Goal: Book appointment/travel/reservation

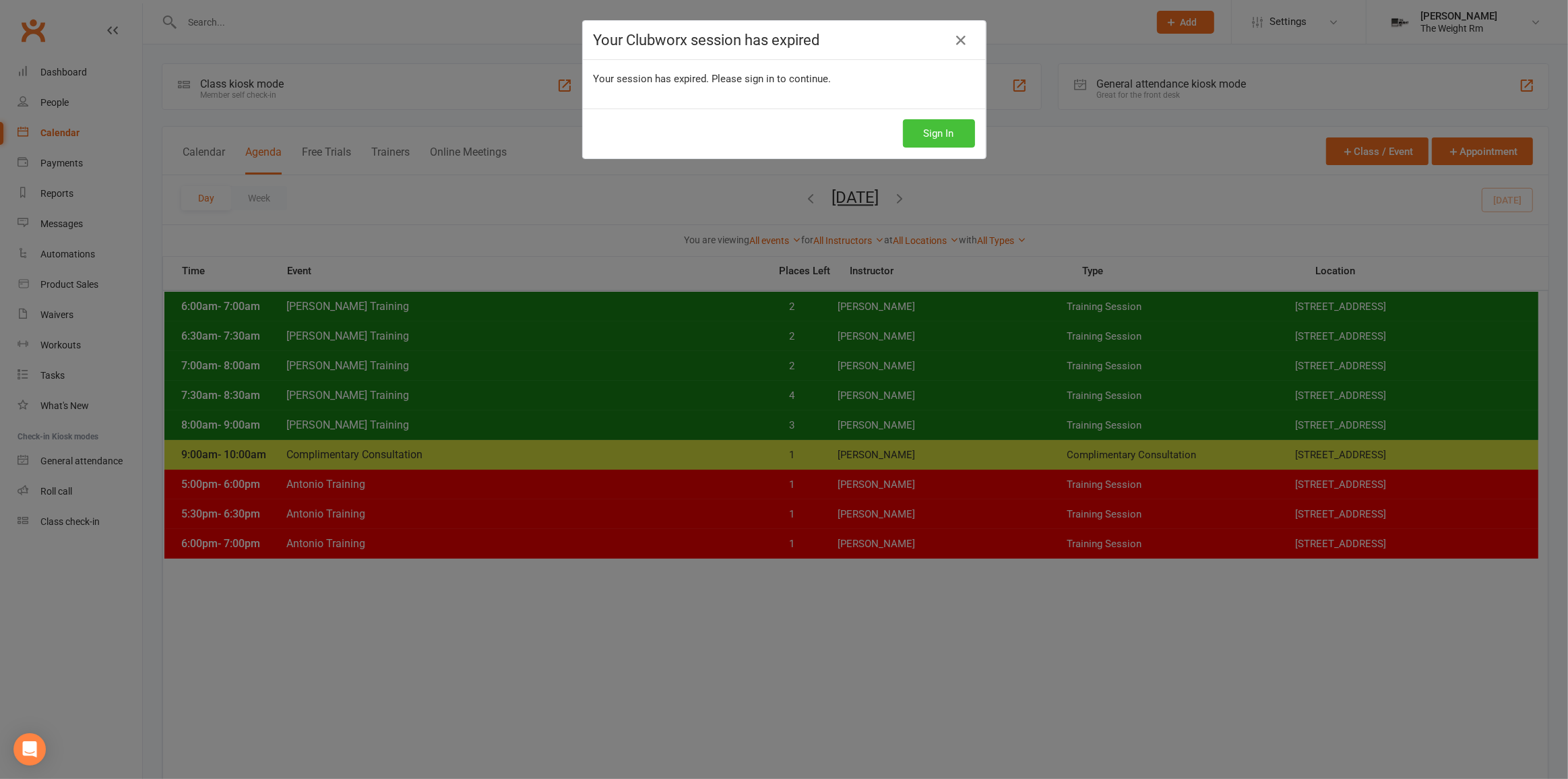
click at [938, 123] on button "Sign In" at bounding box center [939, 133] width 72 height 28
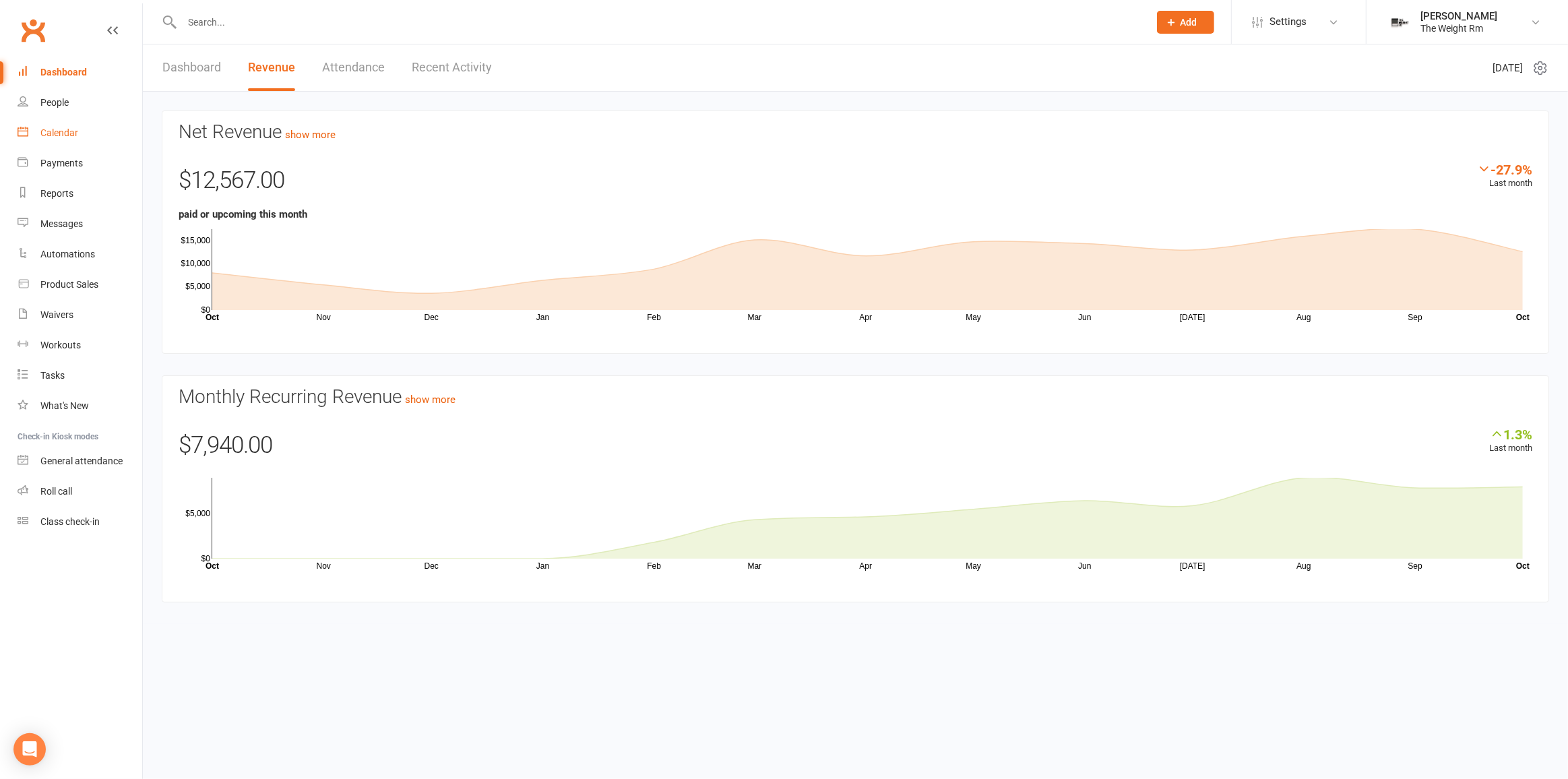
click at [103, 137] on link "Calendar" at bounding box center [80, 133] width 125 height 30
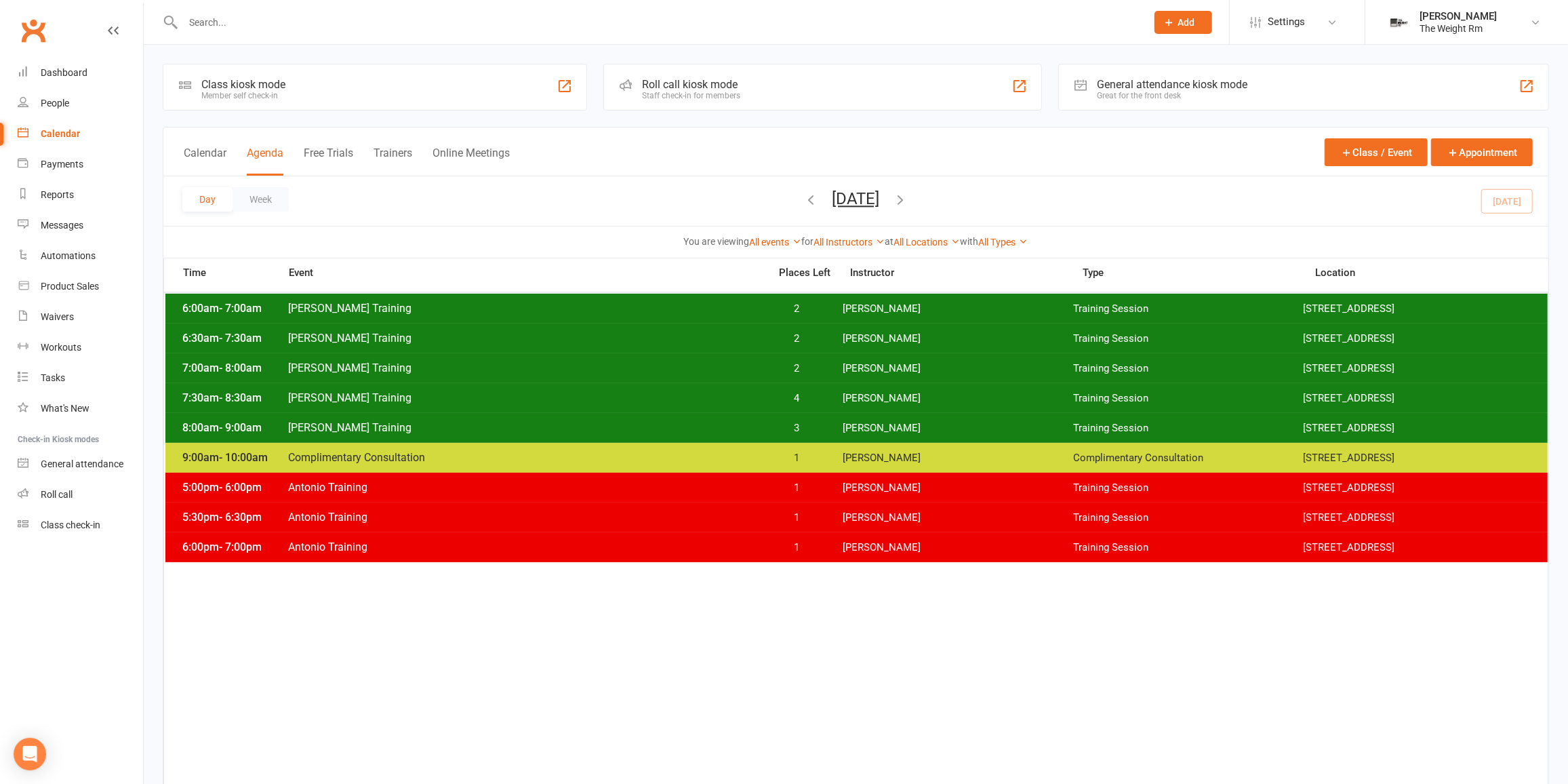
click at [879, 362] on span "[PERSON_NAME]" at bounding box center [958, 368] width 231 height 13
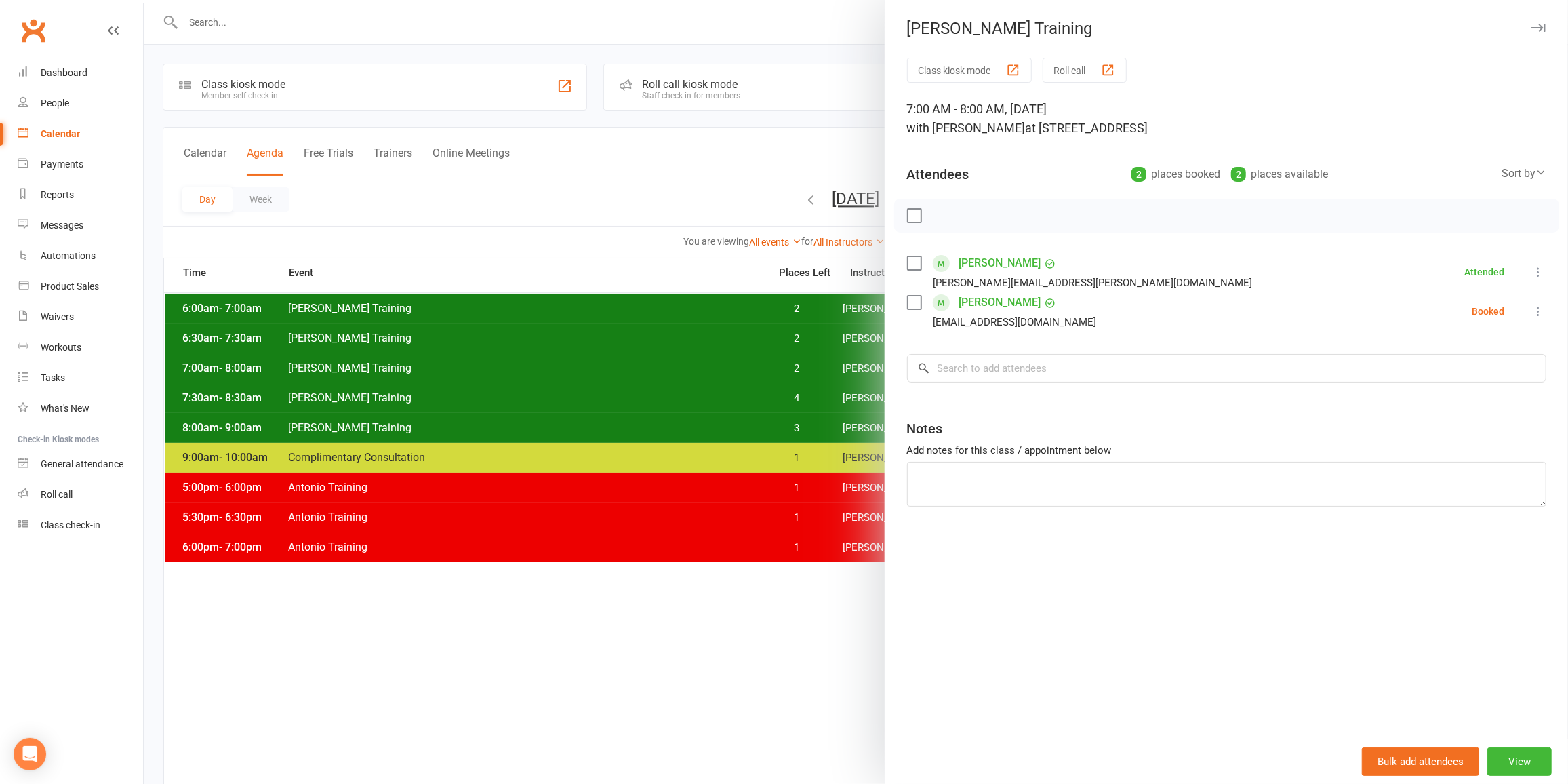
click at [821, 363] on div at bounding box center [856, 392] width 1424 height 784
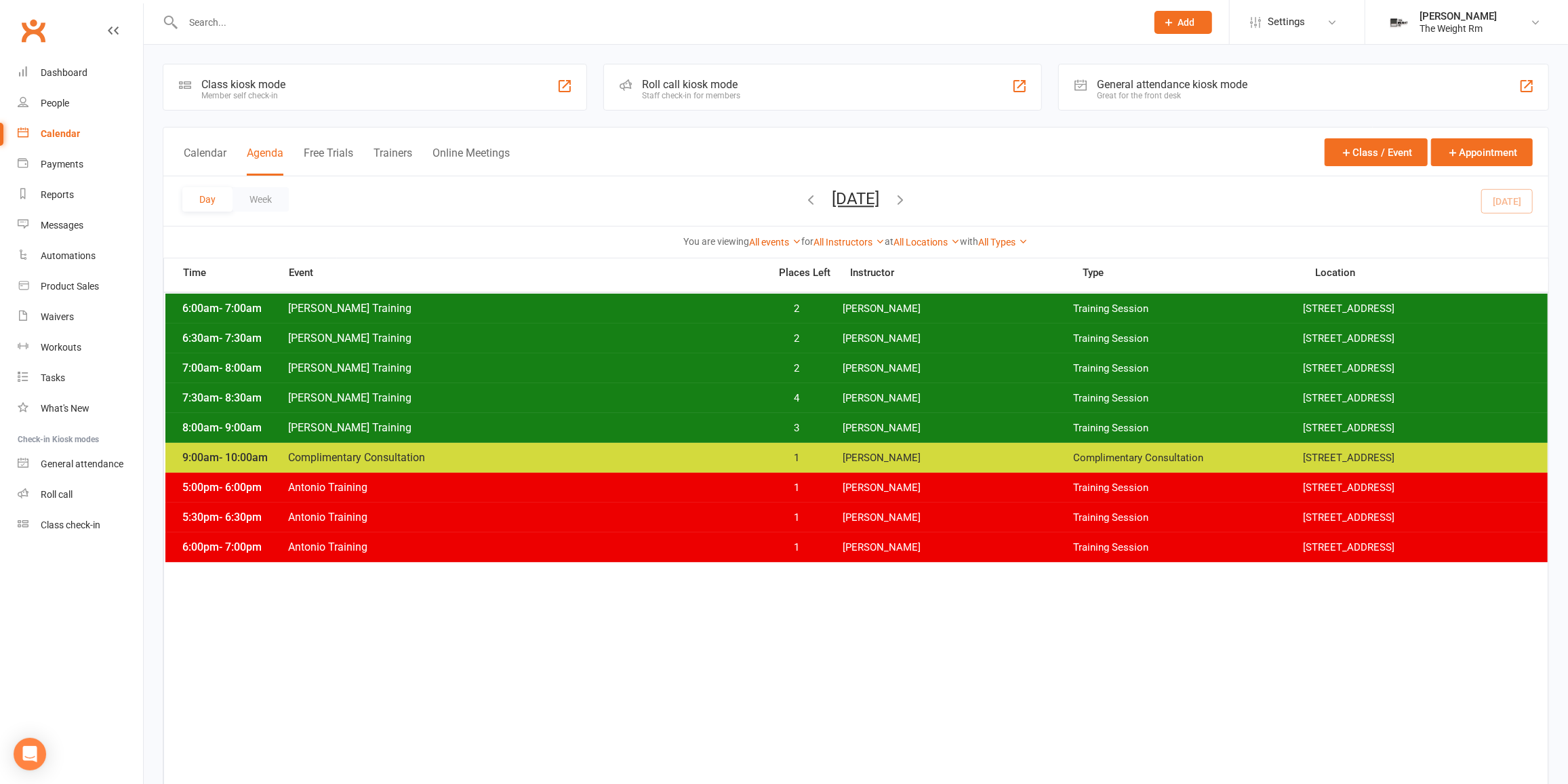
click at [822, 431] on span "3" at bounding box center [797, 428] width 71 height 13
